Goal: Information Seeking & Learning: Find specific fact

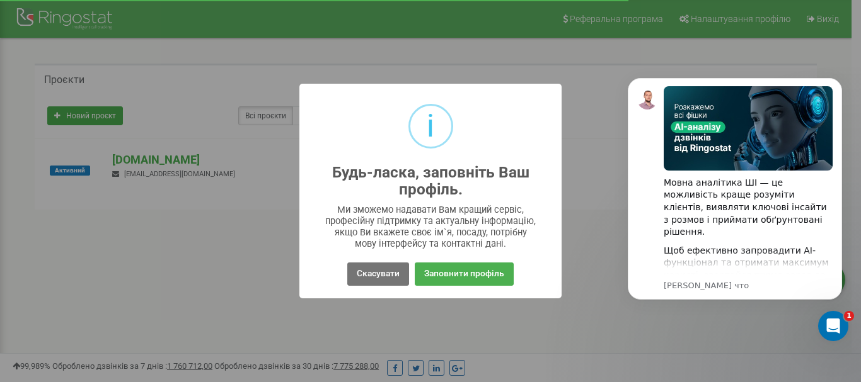
click at [611, 90] on div "i Будь-ласка, заповніть Ваш профіль. × Ми зможемо надавати Вам кращий сервіс, п…" at bounding box center [430, 191] width 861 height 382
click at [374, 268] on button "Скасувати" at bounding box center [378, 274] width 62 height 23
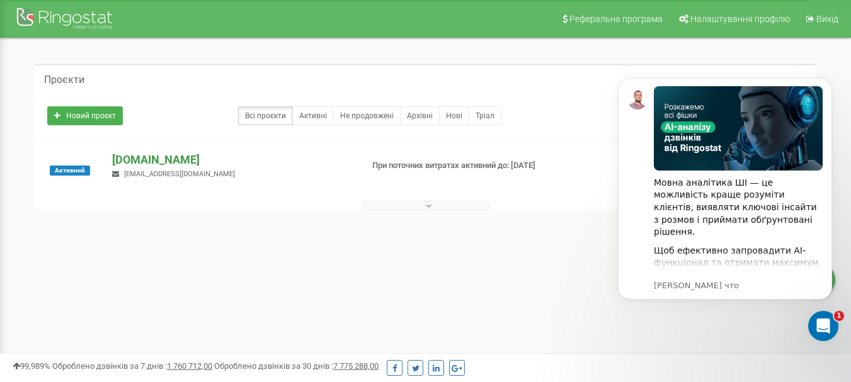
click at [123, 160] on p "[DOMAIN_NAME]" at bounding box center [231, 160] width 239 height 16
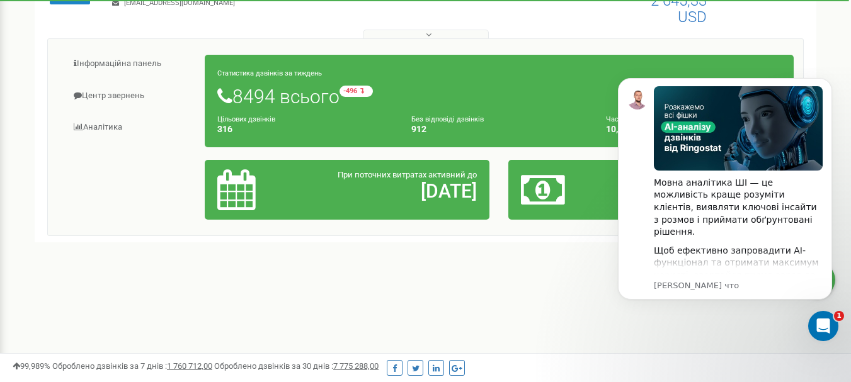
scroll to position [189, 0]
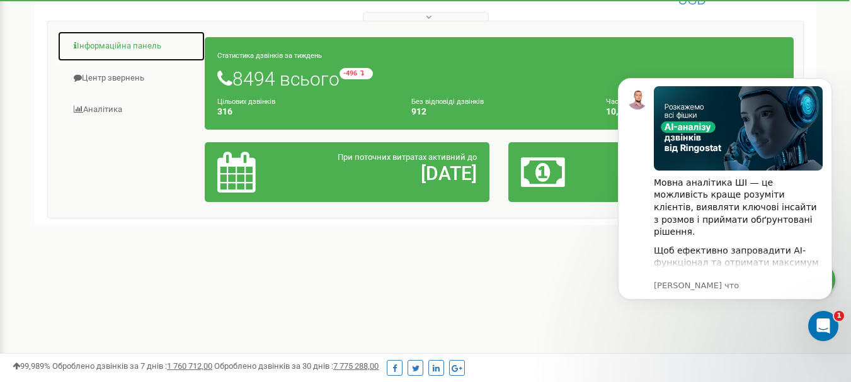
click at [138, 47] on link "Інформаційна панель" at bounding box center [131, 46] width 148 height 31
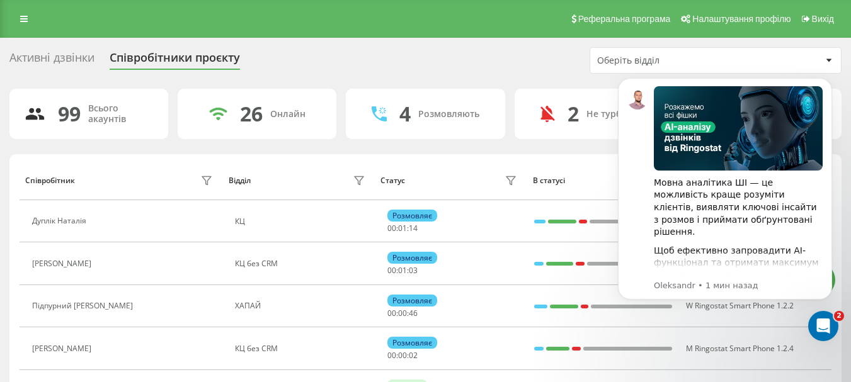
click at [397, 67] on div "Активні дзвінки Співробітники проєкту Оберіть відділ" at bounding box center [425, 60] width 832 height 26
click at [830, 79] on icon "Dismiss notification" at bounding box center [828, 81] width 7 height 7
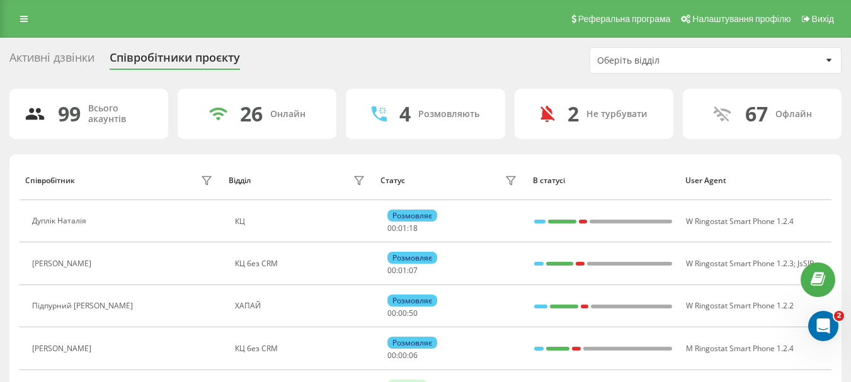
click at [830, 60] on icon at bounding box center [829, 60] width 6 height 3
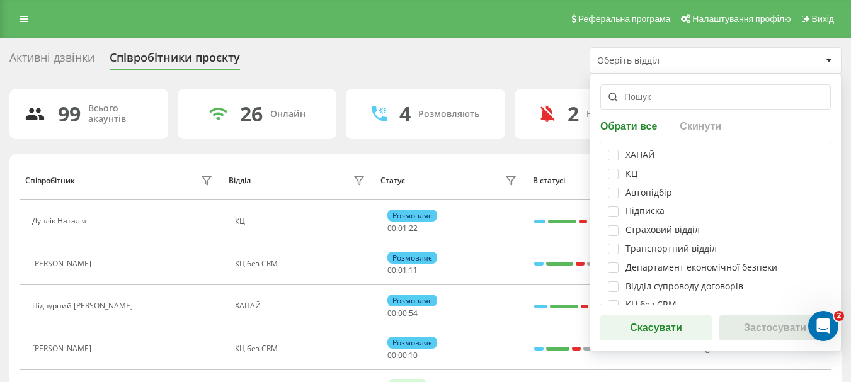
click at [607, 156] on div "ХАПАЙ КЦ Автопідбір Підписка Страховий відділ Транспортний відділ Департамент е…" at bounding box center [716, 224] width 232 height 164
click at [613, 150] on label at bounding box center [613, 150] width 11 height 0
checkbox input "true"
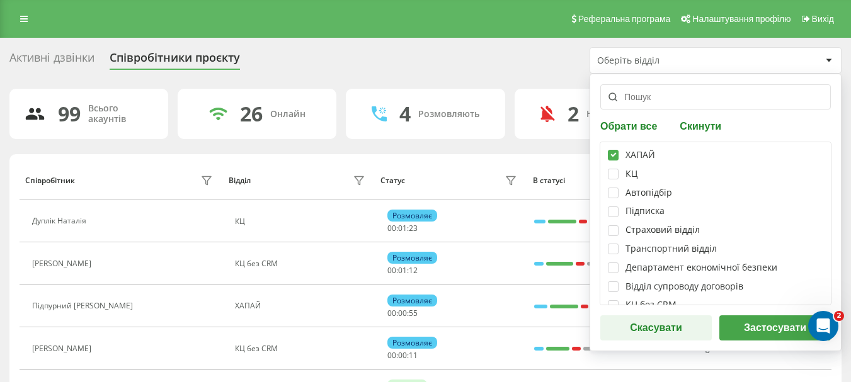
click at [752, 330] on button "Застосувати" at bounding box center [776, 328] width 112 height 25
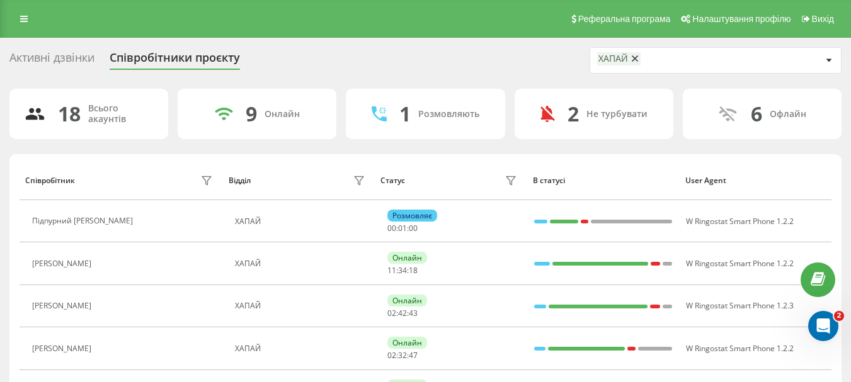
click at [45, 62] on div "Активні дзвінки" at bounding box center [51, 61] width 85 height 20
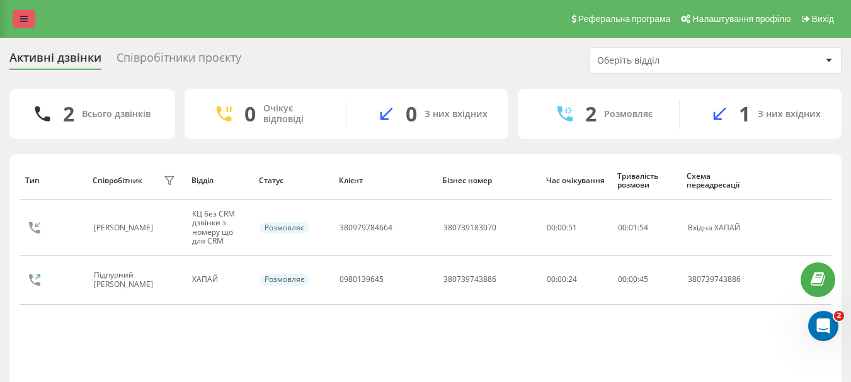
click at [24, 18] on icon at bounding box center [24, 18] width 8 height 9
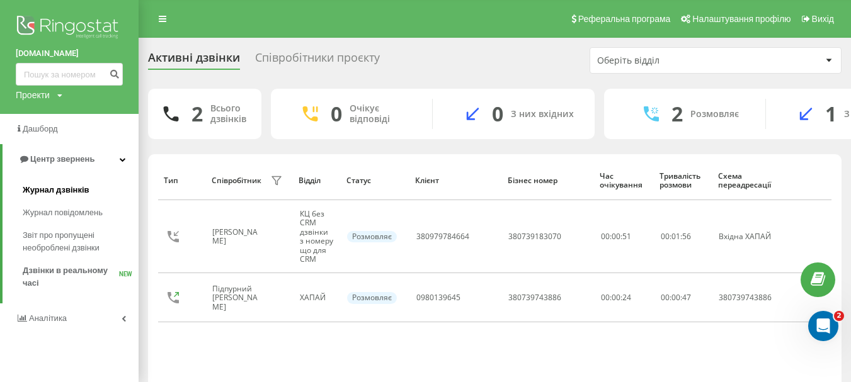
click at [72, 193] on span "Журнал дзвінків" at bounding box center [56, 190] width 67 height 13
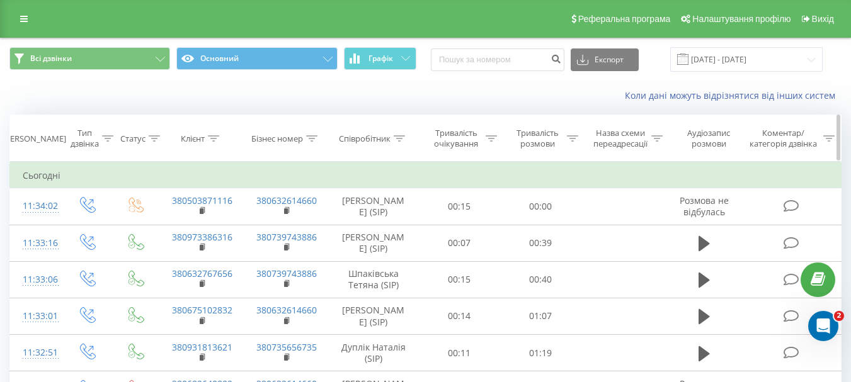
click at [400, 137] on icon at bounding box center [399, 138] width 11 height 6
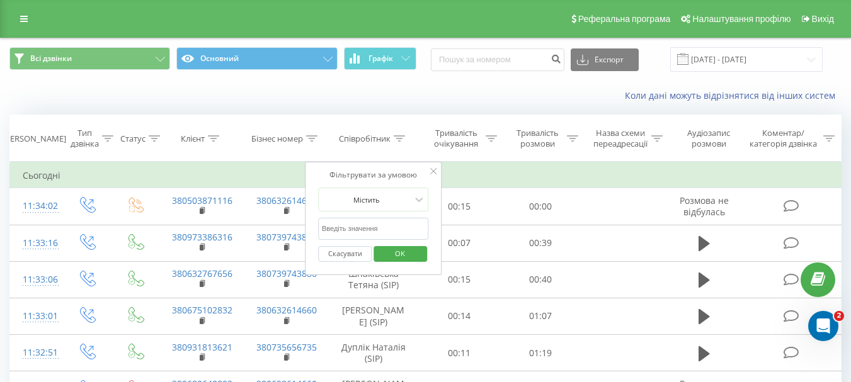
click at [408, 110] on div "Коли дані можуть відрізнятися вiд інших систем" at bounding box center [426, 96] width 850 height 30
click at [399, 251] on span "OK" at bounding box center [399, 254] width 35 height 20
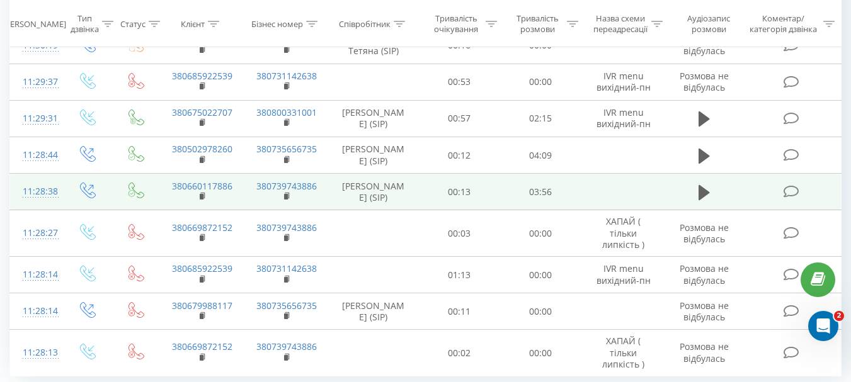
scroll to position [828, 0]
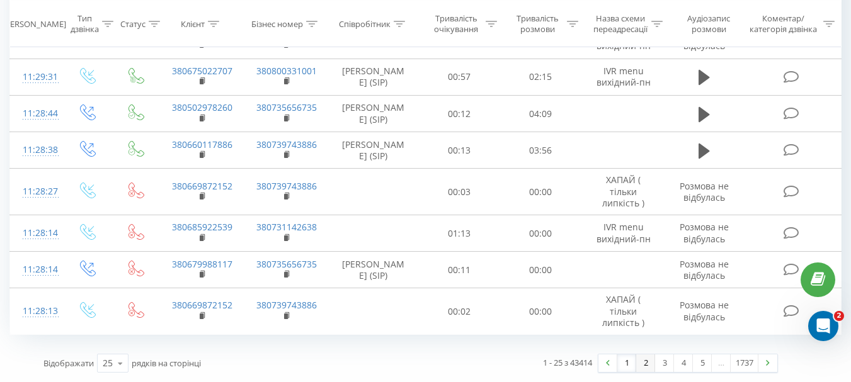
click at [646, 367] on link "2" at bounding box center [645, 364] width 19 height 18
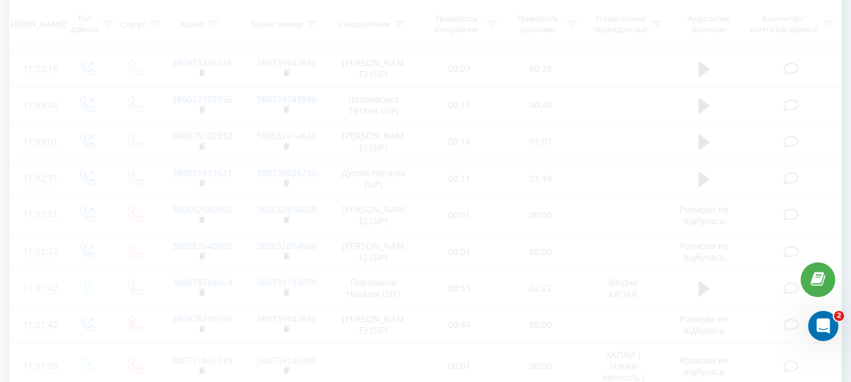
scroll to position [83, 0]
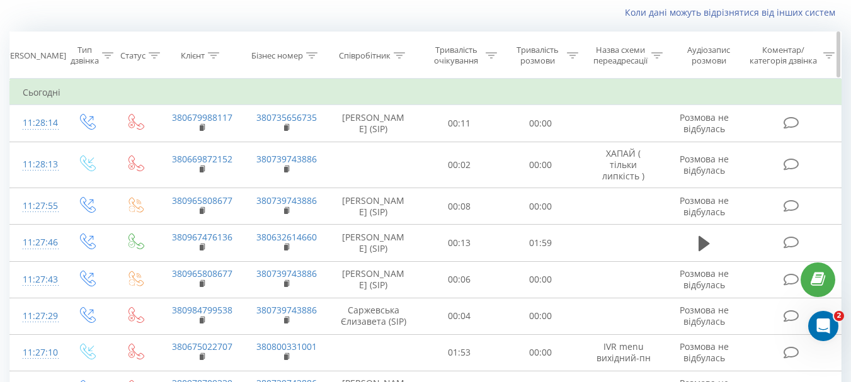
click at [393, 54] on div "Співробітник" at bounding box center [372, 55] width 66 height 11
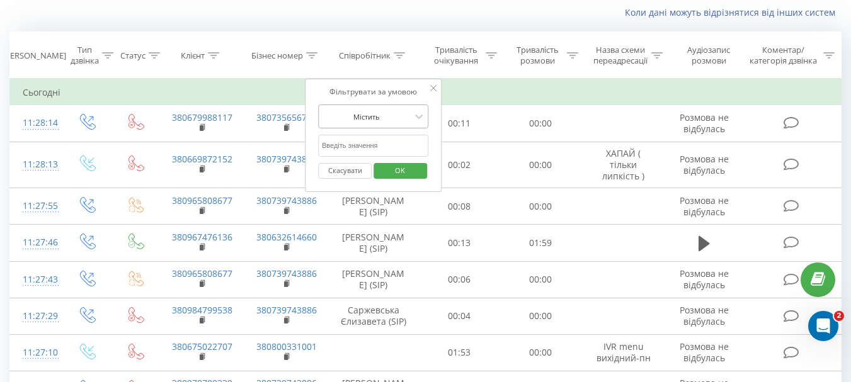
click at [374, 113] on div at bounding box center [366, 117] width 89 height 12
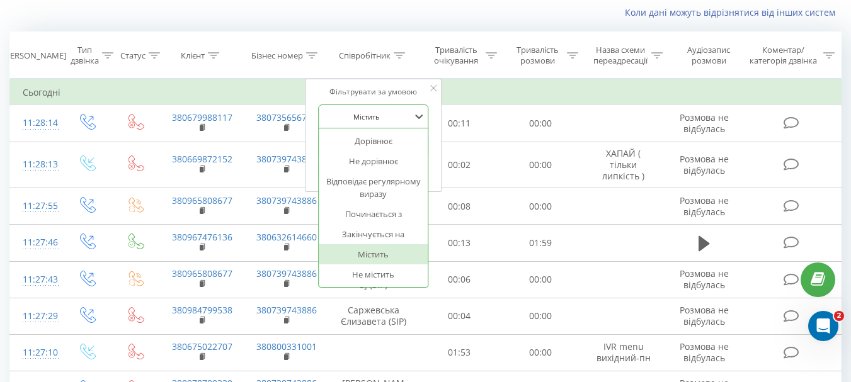
click at [403, 26] on div "Коли дані можуть відрізнятися вiд інших систем" at bounding box center [426, 12] width 850 height 30
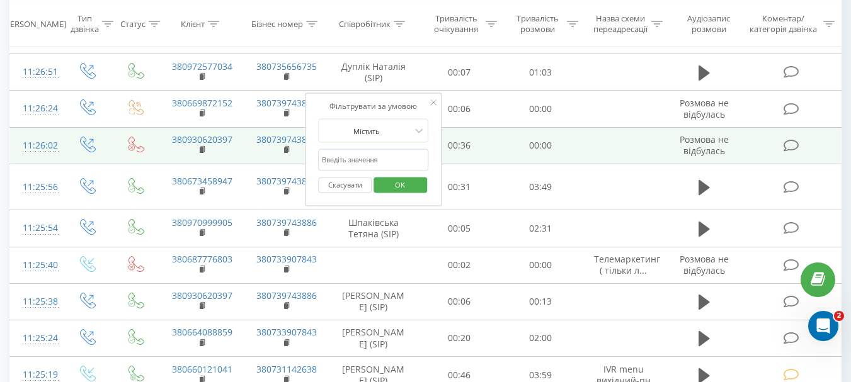
scroll to position [504, 0]
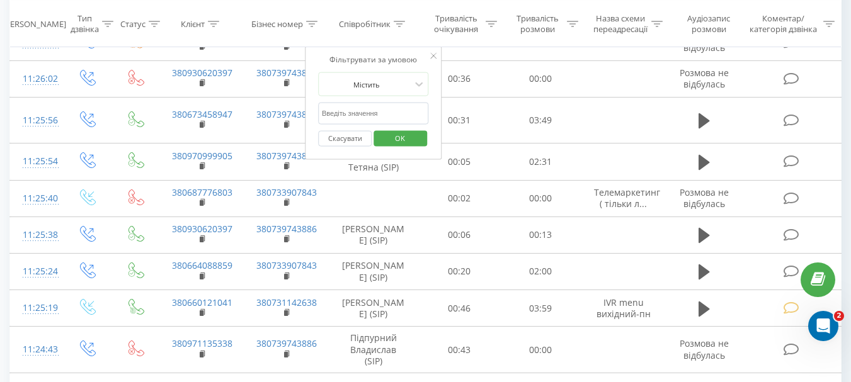
click at [434, 55] on icon at bounding box center [434, 56] width 6 height 6
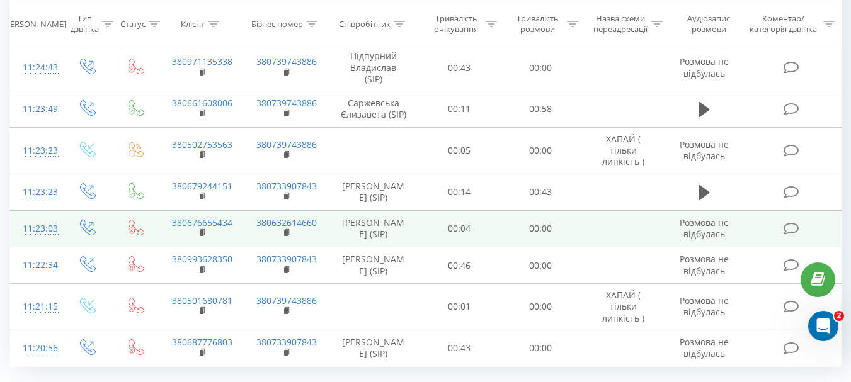
scroll to position [799, 0]
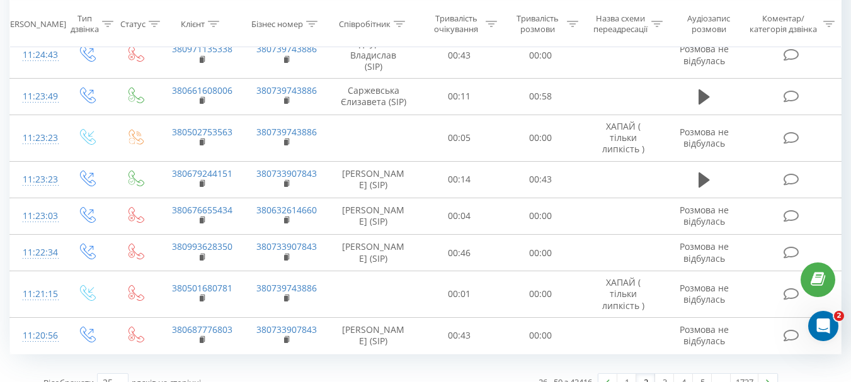
click at [641, 374] on link "2" at bounding box center [645, 383] width 19 height 18
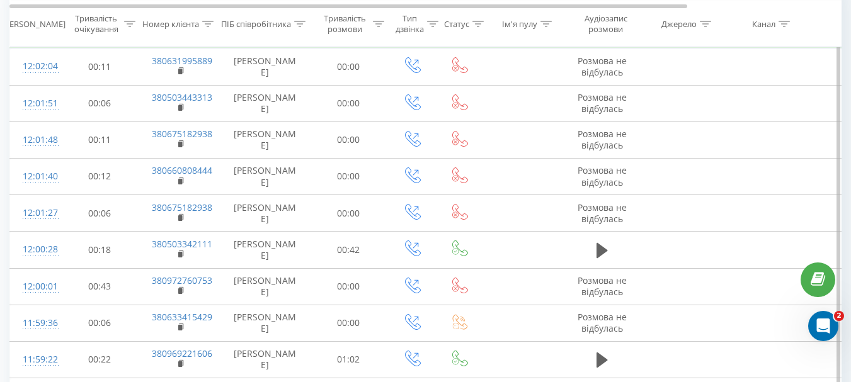
scroll to position [0, 0]
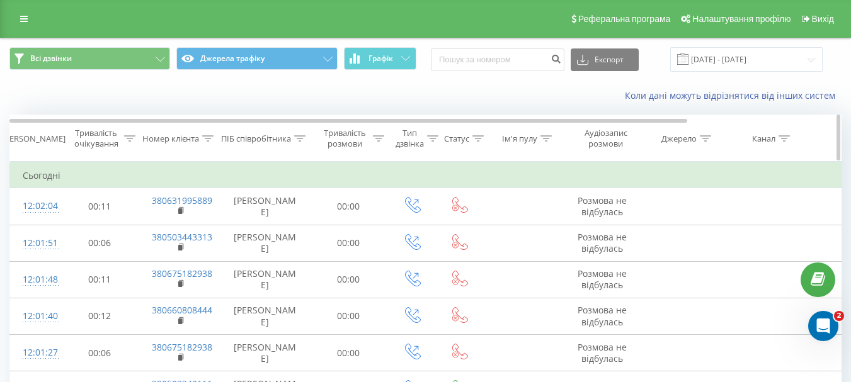
click at [260, 141] on div "ПІБ співробітника" at bounding box center [256, 139] width 70 height 11
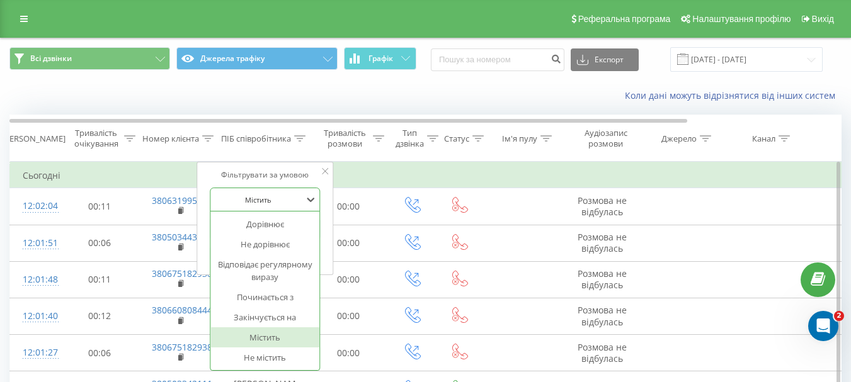
click at [259, 198] on div at bounding box center [258, 200] width 89 height 12
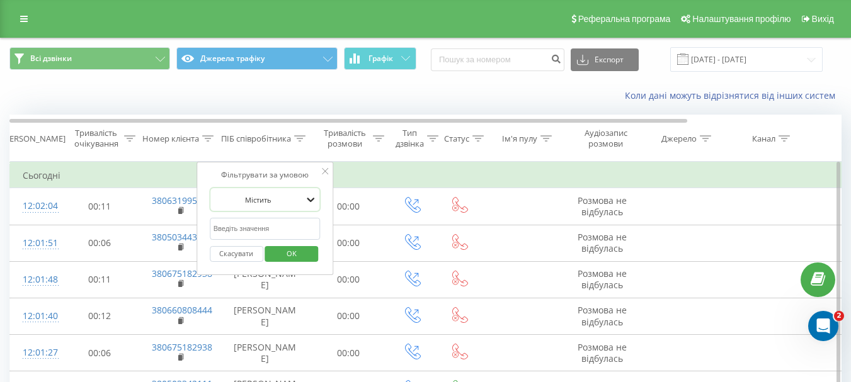
click at [309, 200] on icon at bounding box center [311, 200] width 8 height 4
click at [254, 225] on input "text" at bounding box center [265, 229] width 111 height 22
type input "c"
type input "сиваченко"
click at [273, 253] on button "OK" at bounding box center [292, 254] width 54 height 16
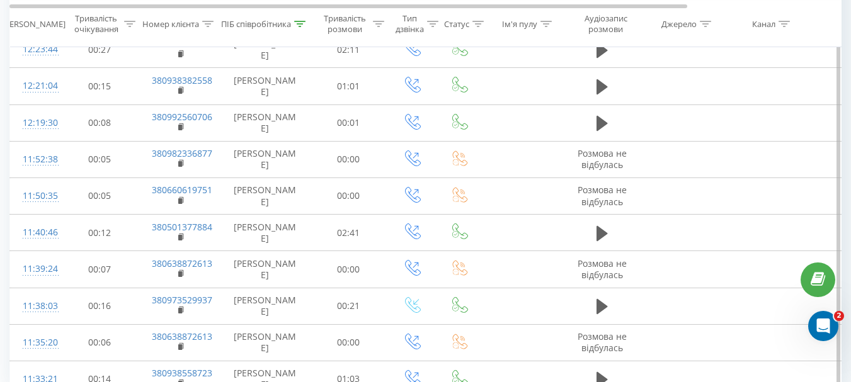
scroll to position [770, 0]
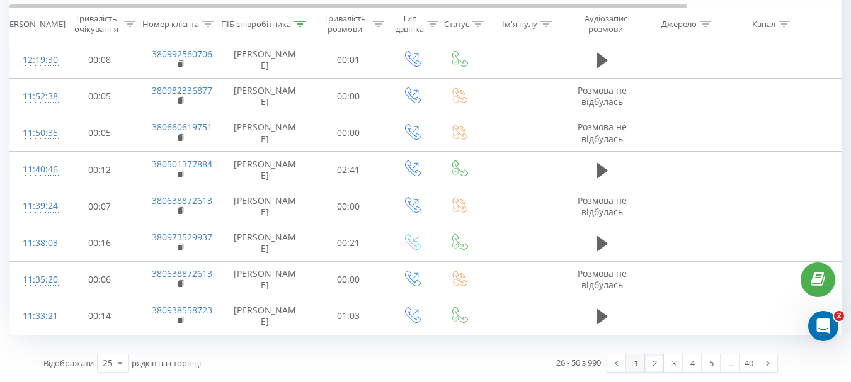
click at [633, 362] on link "1" at bounding box center [635, 364] width 19 height 18
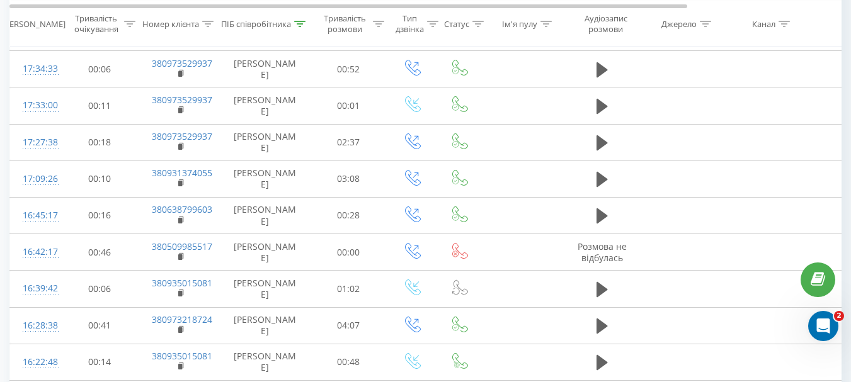
scroll to position [795, 0]
